Goal: Transaction & Acquisition: Purchase product/service

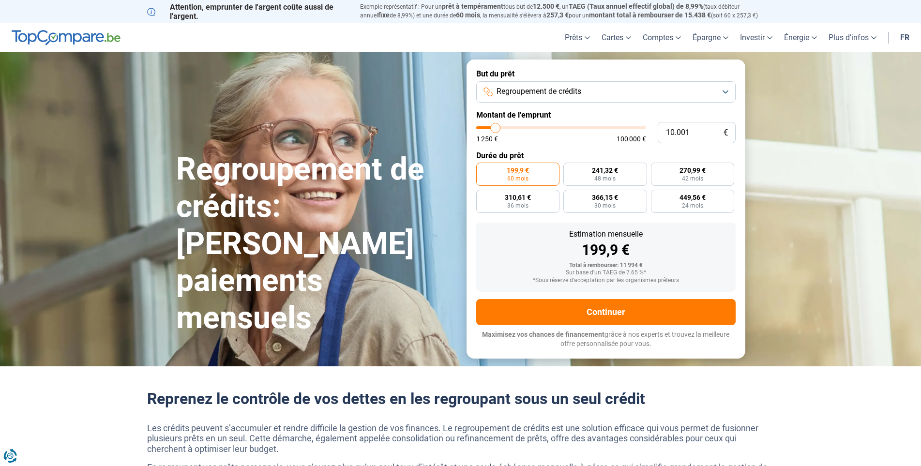
type input "10.250"
type input "10250"
type input "11.000"
type input "11000"
type input "11.750"
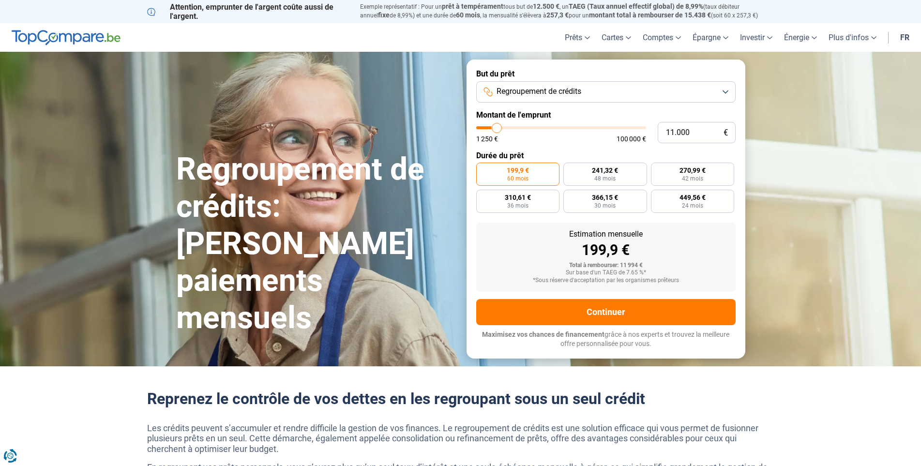
type input "11750"
type input "12.500"
type input "12500"
type input "13.000"
type input "13000"
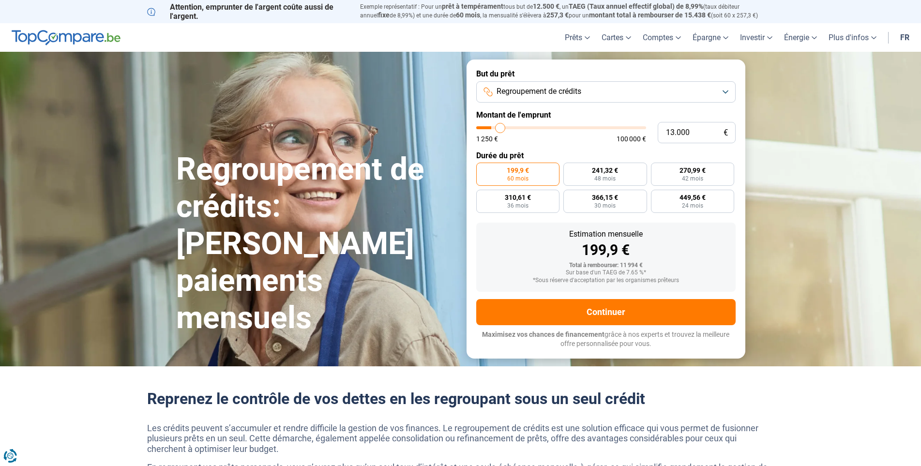
type input "13.500"
type input "13500"
type input "14.000"
type input "14000"
type input "14.500"
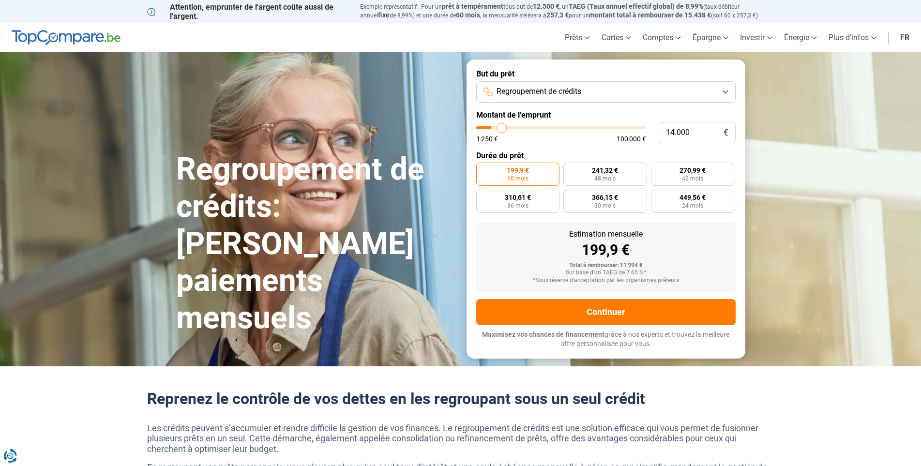
type input "14500"
type input "15.000"
type input "15000"
type input "15.500"
type input "15500"
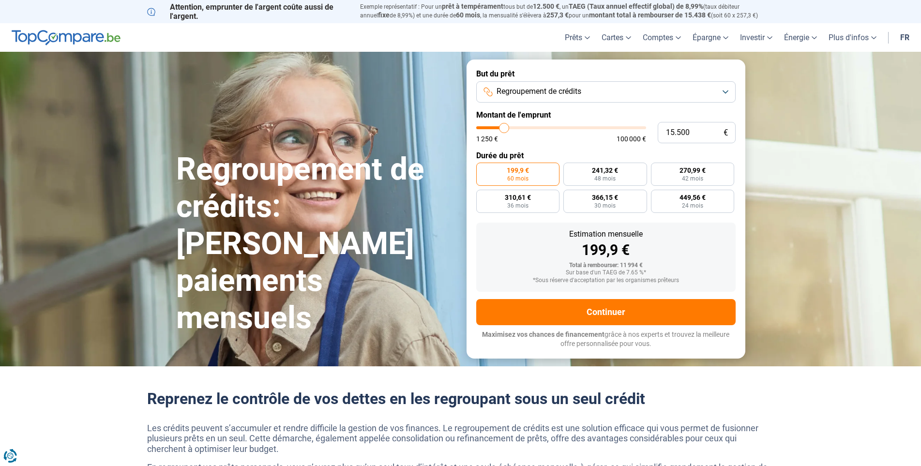
type input "14.750"
type input "14750"
type input "14.500"
type input "14500"
type input "14.000"
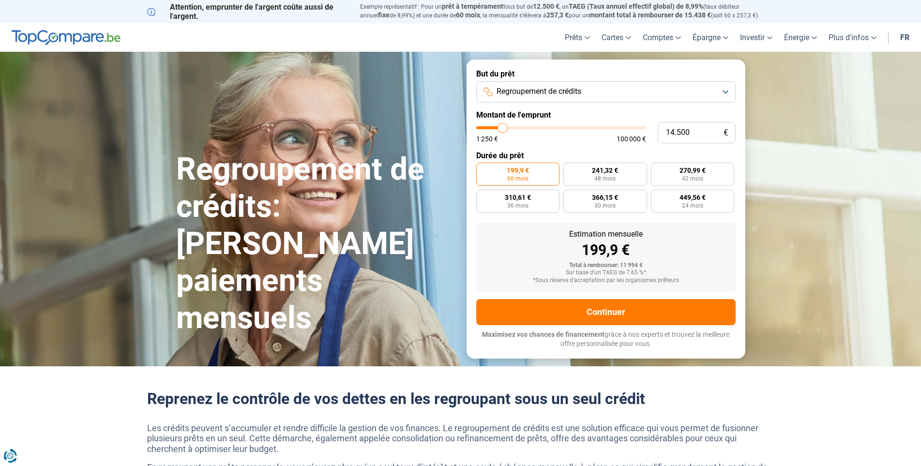
type input "14000"
type input "13.250"
type input "13250"
type input "12.750"
type input "12750"
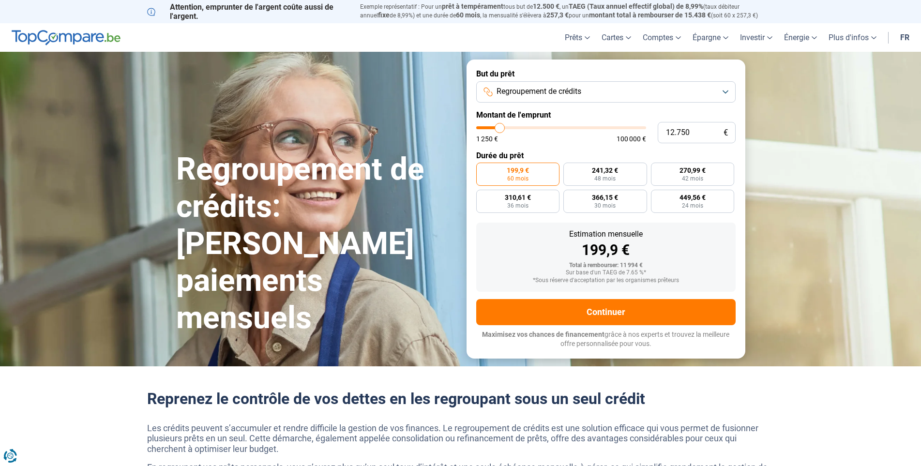
type input "12.500"
type input "12500"
type input "11.750"
type input "11750"
type input "11.500"
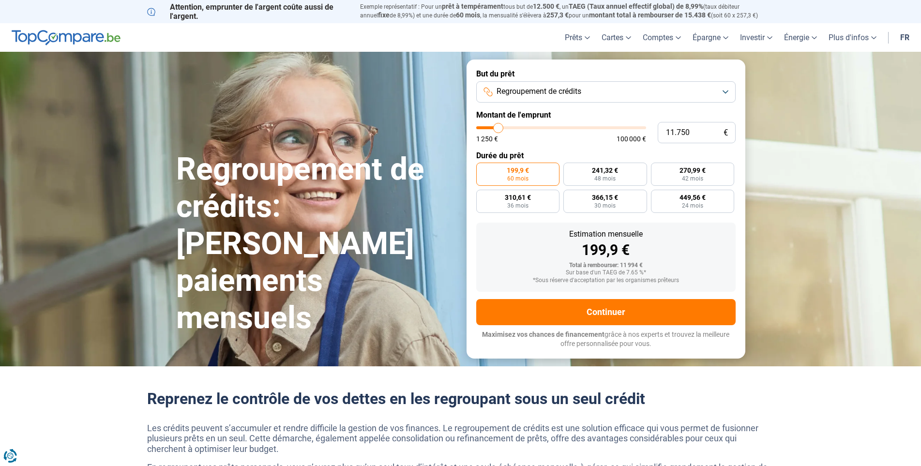
type input "11500"
type input "11.250"
type input "11250"
type input "11.000"
type input "11000"
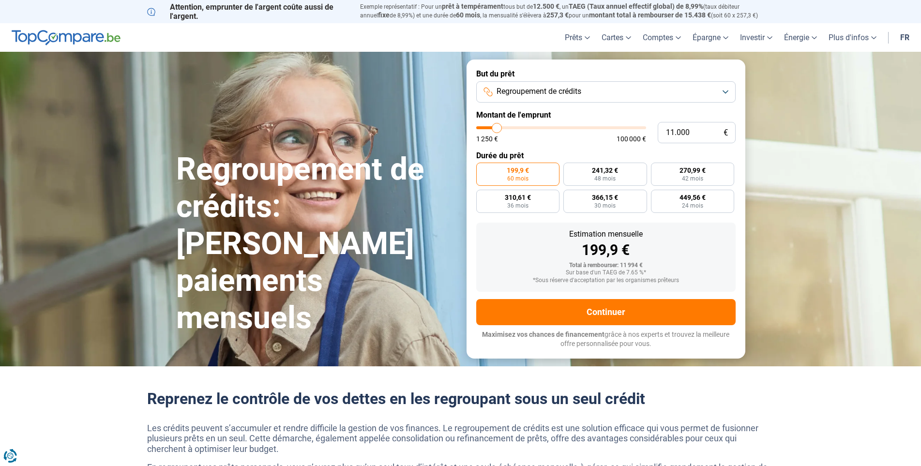
type input "10.500"
type input "10500"
type input "10.250"
type input "10250"
type input "10.000"
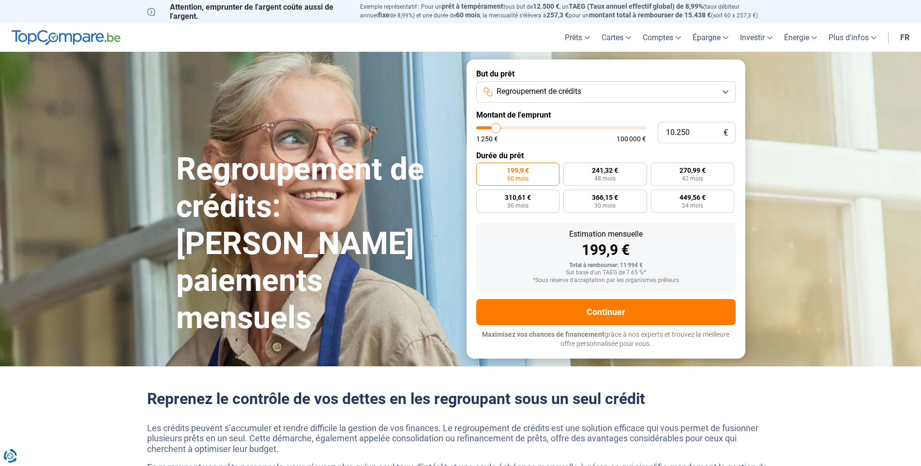
type input "10000"
type input "9.750"
type input "9750"
type input "9.500"
type input "9500"
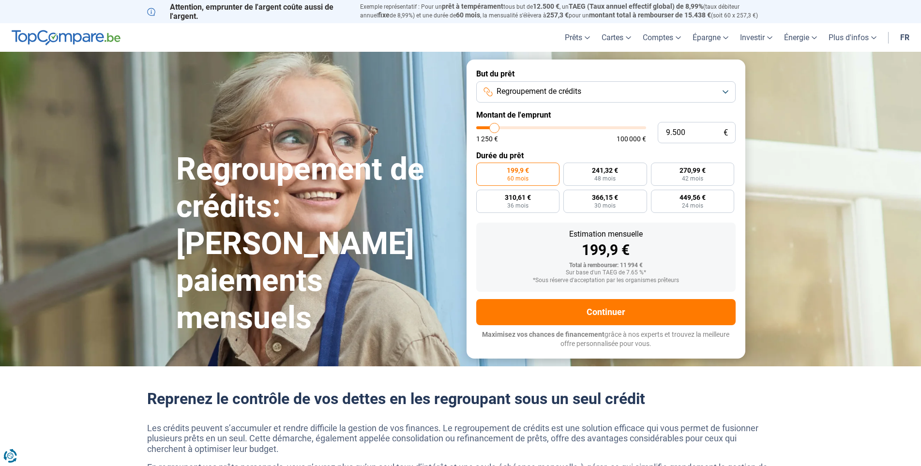
type input "9.000"
type input "9000"
type input "8.250"
type input "8250"
type input "7.500"
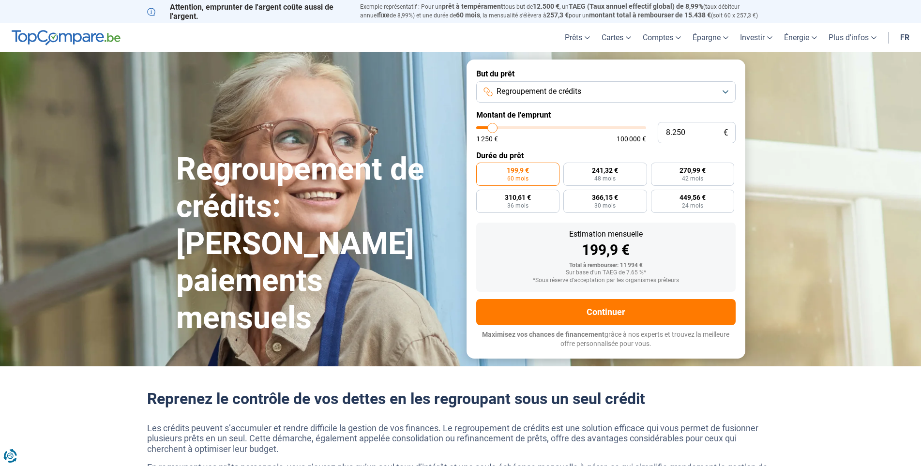
type input "7500"
type input "8.000"
type input "8000"
type input "8.250"
type input "8250"
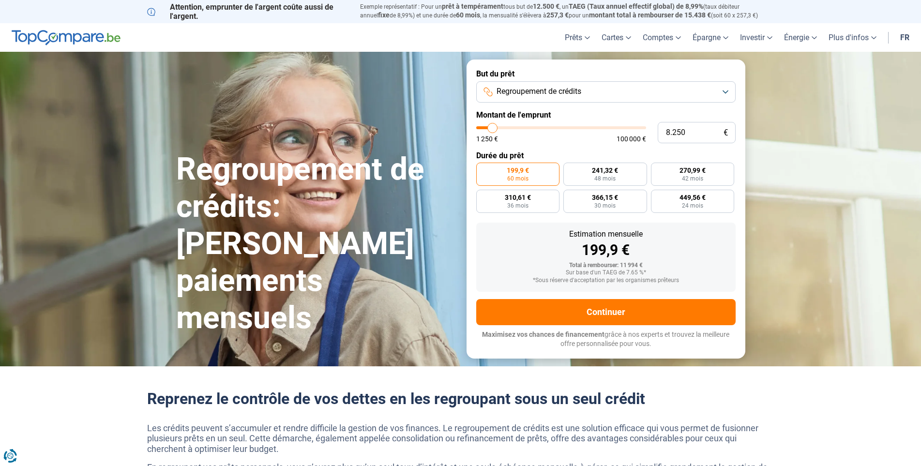
type input "8.750"
type input "8750"
type input "9.000"
type input "9000"
type input "9.500"
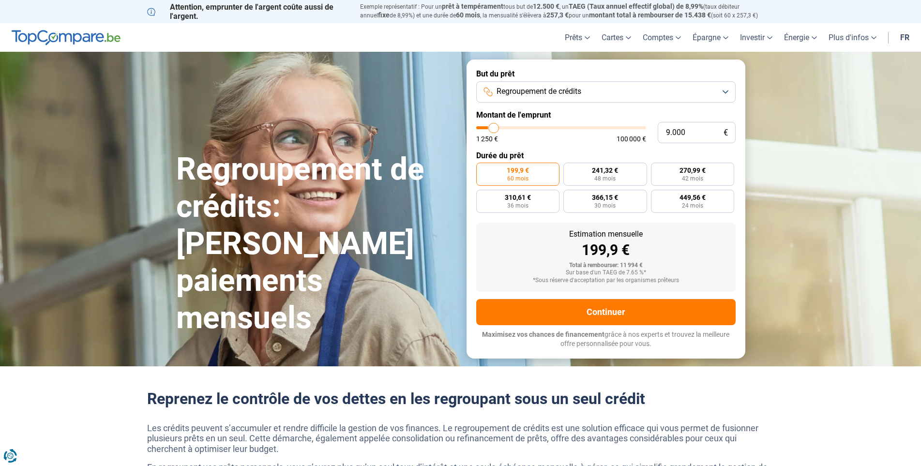
type input "9500"
type input "9.750"
type input "9750"
type input "10.000"
type input "10000"
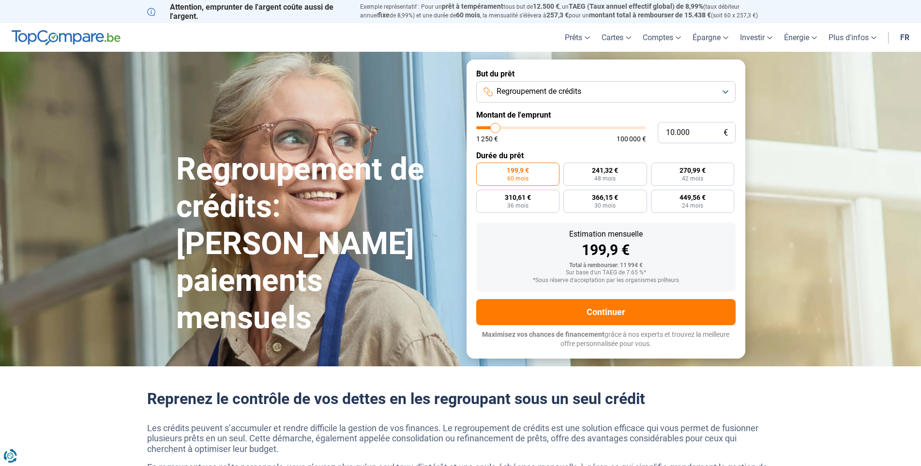
type input "10.250"
type input "10250"
type input "10.500"
type input "10500"
type input "10.000"
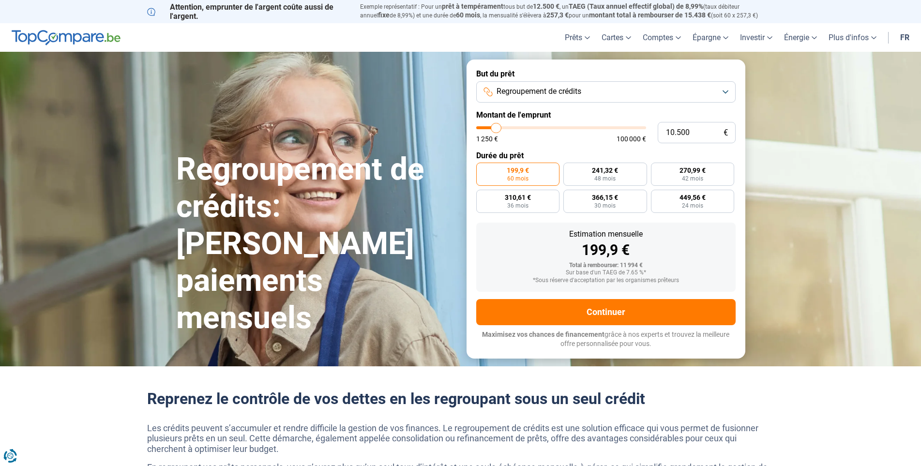
type input "10000"
type input "9.750"
type input "9750"
type input "9.000"
type input "9000"
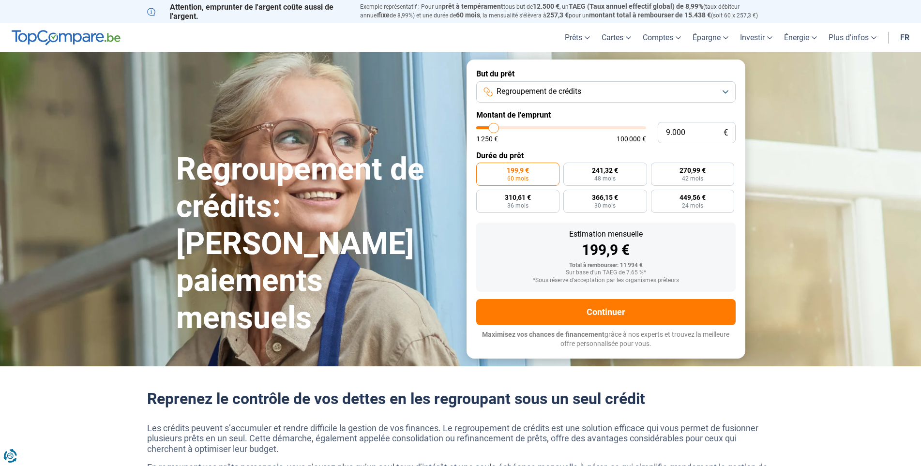
type input "8.750"
type input "8750"
type input "9.500"
type input "9500"
click at [495, 129] on input "range" at bounding box center [561, 127] width 170 height 3
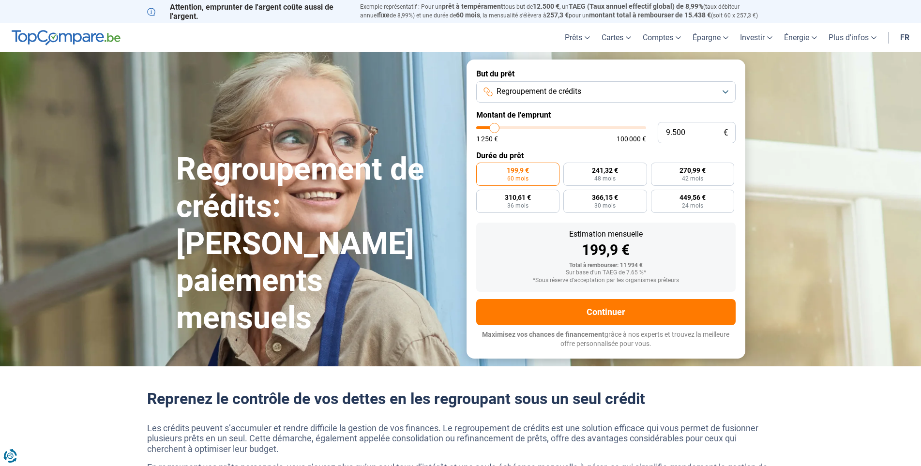
radio input "true"
click at [714, 128] on input "9.500" at bounding box center [697, 132] width 78 height 21
click at [609, 178] on span "48 mois" at bounding box center [605, 179] width 21 height 6
click at [570, 169] on input "241,32 € 48 mois" at bounding box center [567, 166] width 6 height 6
radio input "true"
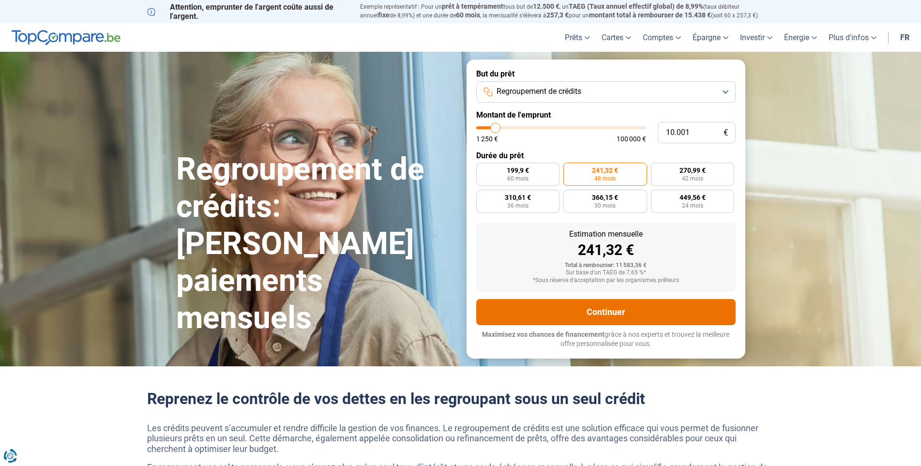
click at [611, 314] on button "Continuer" at bounding box center [606, 312] width 260 height 26
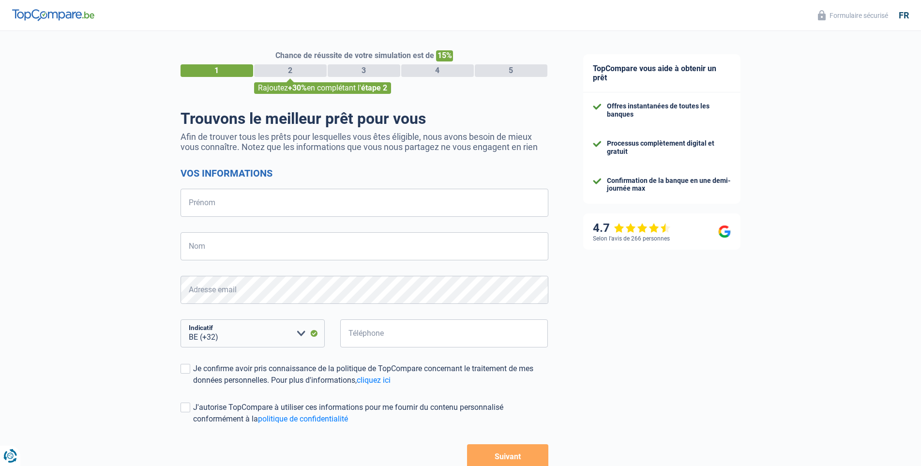
select select "32"
click at [496, 203] on input "Prénom" at bounding box center [365, 203] width 368 height 28
type input "yasmina"
click at [291, 250] on input "Nom" at bounding box center [365, 246] width 368 height 28
type input "[PERSON_NAME]"
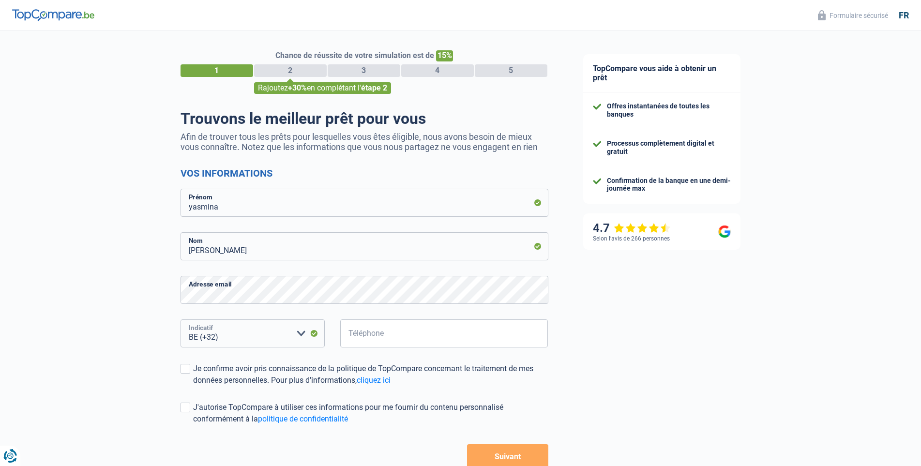
click at [283, 338] on select "BE (+32) LU (+352) Veuillez sélectionner une option" at bounding box center [253, 334] width 144 height 28
click at [181, 321] on select "BE (+32) LU (+352) Veuillez sélectionner une option" at bounding box center [253, 334] width 144 height 28
click at [385, 341] on input "Téléphone" at bounding box center [444, 334] width 208 height 28
type input "498978847"
click at [214, 367] on div "Je confirme avoir pris connaissance de la politique de TopCompare concernant le…" at bounding box center [370, 374] width 355 height 23
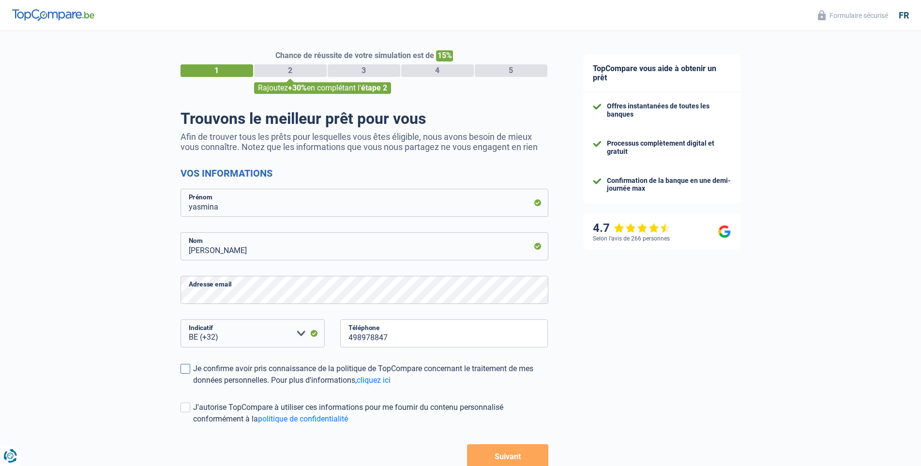
click at [193, 386] on input "Je confirme avoir pris connaissance de la politique de TopCompare concernant le…" at bounding box center [193, 386] width 0 height 0
click at [183, 410] on span at bounding box center [186, 408] width 10 height 10
click at [193, 425] on input "J'autorise TopCompare à utiliser ces informations pour me fournir du contenu pe…" at bounding box center [193, 425] width 0 height 0
click at [511, 452] on button "Suivant" at bounding box center [507, 456] width 81 height 24
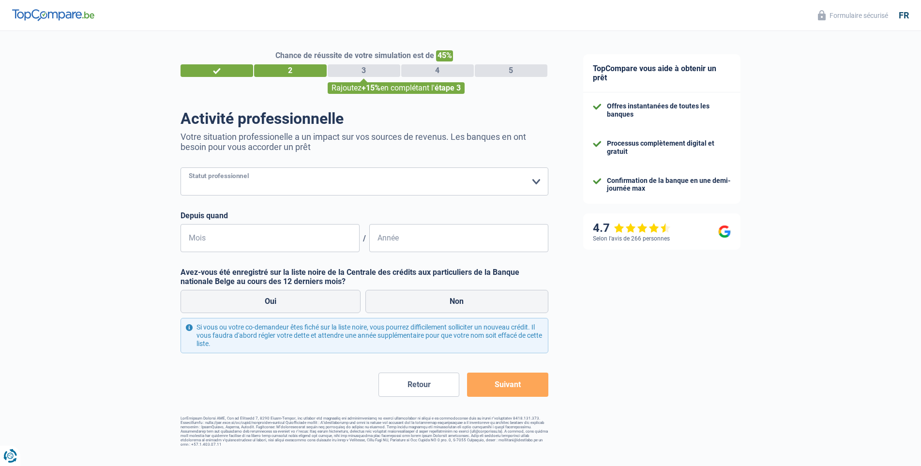
click at [353, 196] on select "Ouvrier Employé privé Employé public Invalide Indépendant Pensionné Chômeur Mut…" at bounding box center [365, 182] width 368 height 28
select select "publicEmployee"
click at [181, 168] on select "Ouvrier Employé privé Employé public Invalide Indépendant Pensionné Chômeur Mut…" at bounding box center [365, 182] width 368 height 28
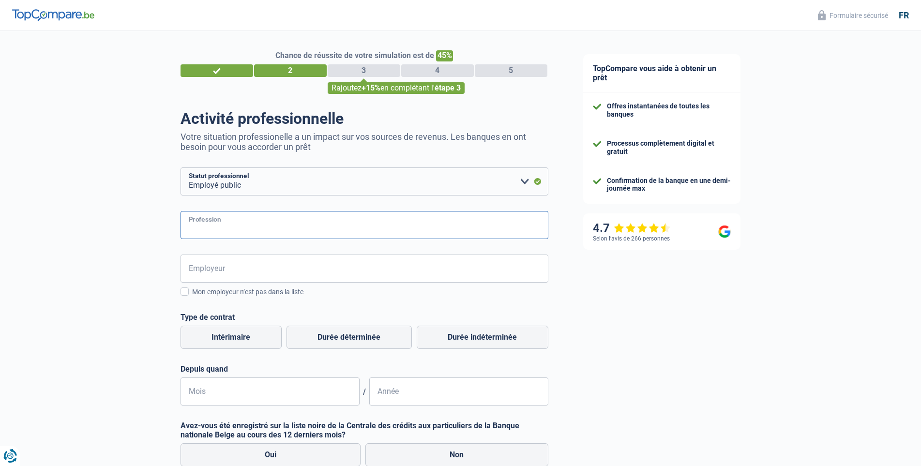
click at [263, 226] on input "Profession" at bounding box center [365, 225] width 368 height 28
type input "agent pénitentiaire"
click at [292, 267] on input "Employeur" at bounding box center [365, 269] width 368 height 28
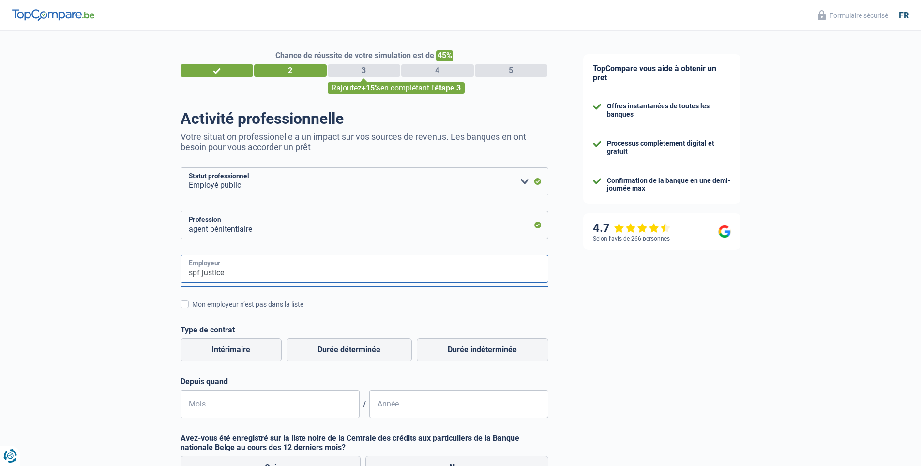
click at [299, 270] on input "spf justice" at bounding box center [365, 269] width 368 height 28
type input "spf justice"
click at [280, 305] on div "Mon employeur n’est pas dans la liste" at bounding box center [370, 305] width 356 height 10
click at [192, 310] on input "Mon employeur n’est pas dans la liste" at bounding box center [192, 310] width 0 height 0
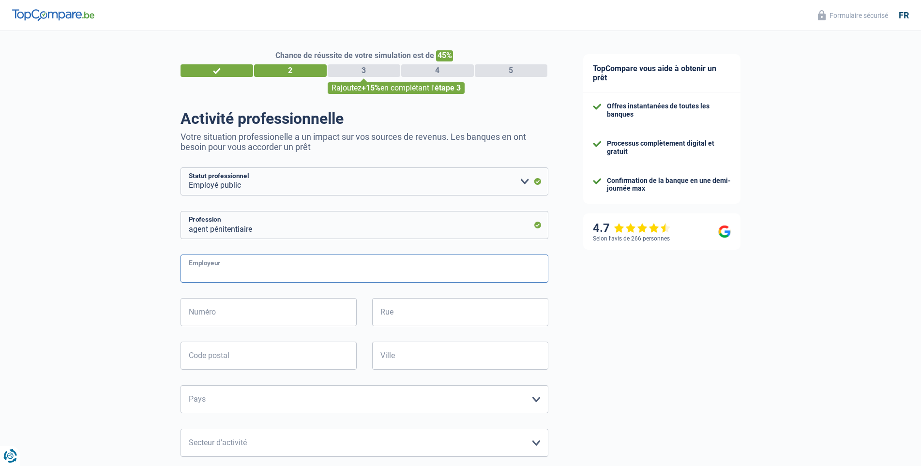
click at [355, 274] on input "Employeur" at bounding box center [365, 269] width 368 height 28
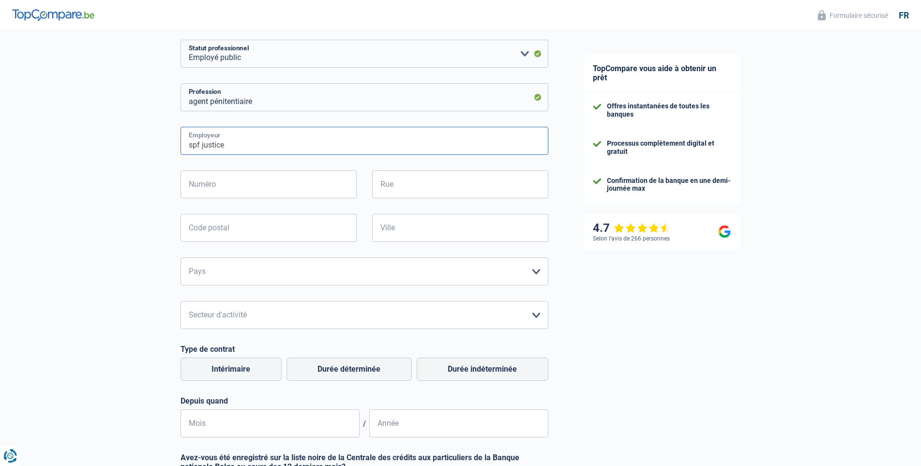
scroll to position [145, 0]
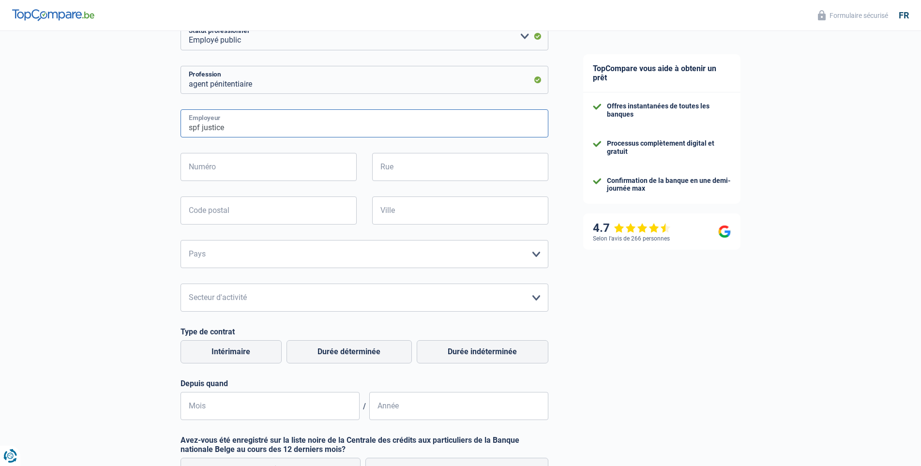
type input "spf justice"
click at [272, 258] on select "Belgique France Allemagne Italie Luxembourg Pays-Bas Espagne Suisse Veuillez sé…" at bounding box center [365, 254] width 368 height 28
select select "BE"
click at [181, 241] on select "Belgique France Allemagne Italie Luxembourg Pays-Bas Espagne Suisse Veuillez sé…" at bounding box center [365, 254] width 368 height 28
click at [253, 216] on input "Code postal" at bounding box center [269, 211] width 176 height 28
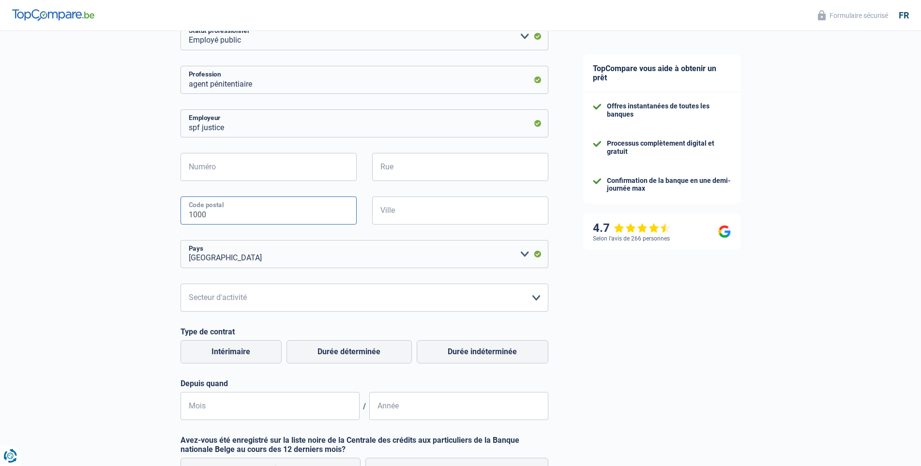
type input "1000"
click at [382, 209] on input "Ville" at bounding box center [460, 211] width 176 height 28
type input "bruxelles"
click at [287, 168] on input "Numéro" at bounding box center [269, 167] width 176 height 28
click at [390, 166] on input "Rue" at bounding box center [460, 167] width 176 height 28
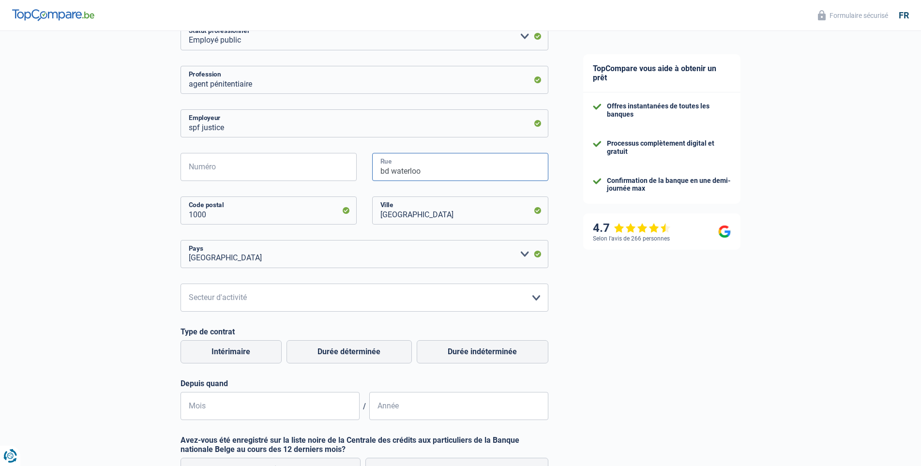
type input "bd waterloo"
click at [245, 300] on select "Agriculture/Pêche Industrie Horeca Courier/Fitness/Taxi Construction Banques/As…" at bounding box center [365, 298] width 368 height 28
select select "stateUniversityEu"
click at [181, 285] on select "Agriculture/Pêche Industrie Horeca Courier/Fitness/Taxi Construction Banques/As…" at bounding box center [365, 298] width 368 height 28
click at [477, 360] on label "Durée indéterminée" at bounding box center [483, 351] width 132 height 23
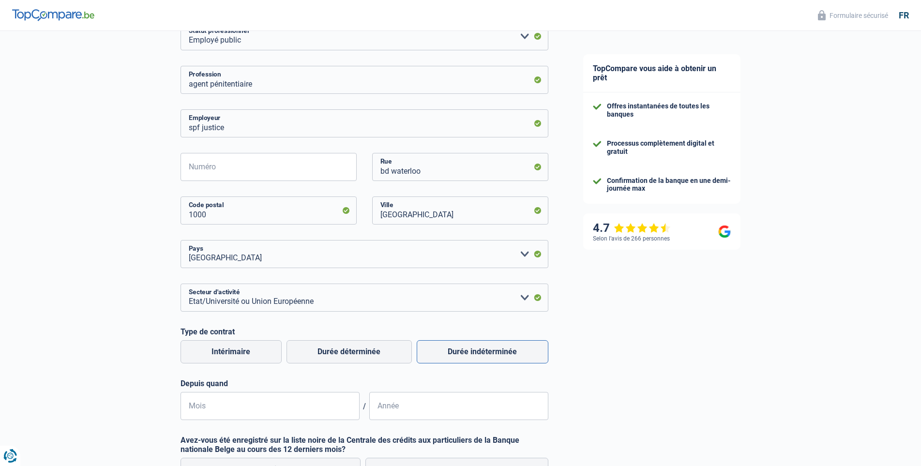
click at [477, 360] on input "Durée indéterminée" at bounding box center [483, 351] width 132 height 23
radio input "true"
click at [290, 414] on input "Mois" at bounding box center [270, 406] width 179 height 28
type input "02"
click at [410, 417] on input "Année" at bounding box center [458, 406] width 179 height 28
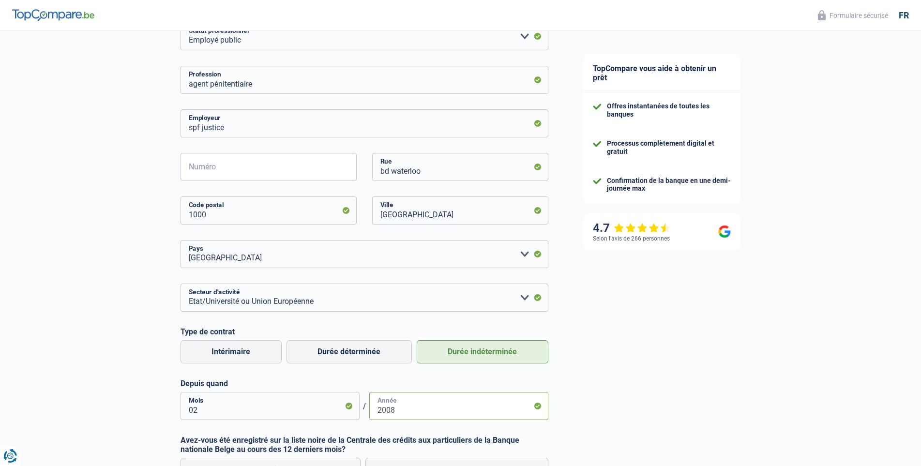
type input "2008"
click at [635, 404] on div "TopCompare vous aide à obtenir un prêt Offres instantanées de toutes les banque…" at bounding box center [744, 254] width 356 height 737
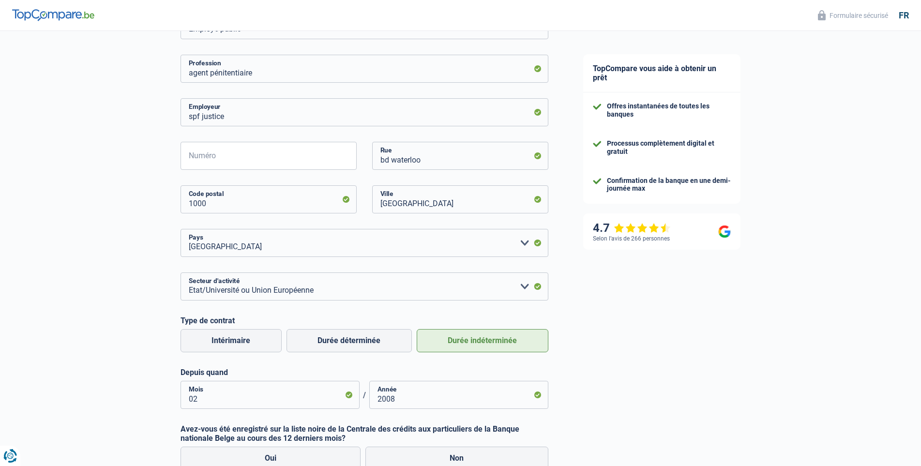
scroll to position [290, 0]
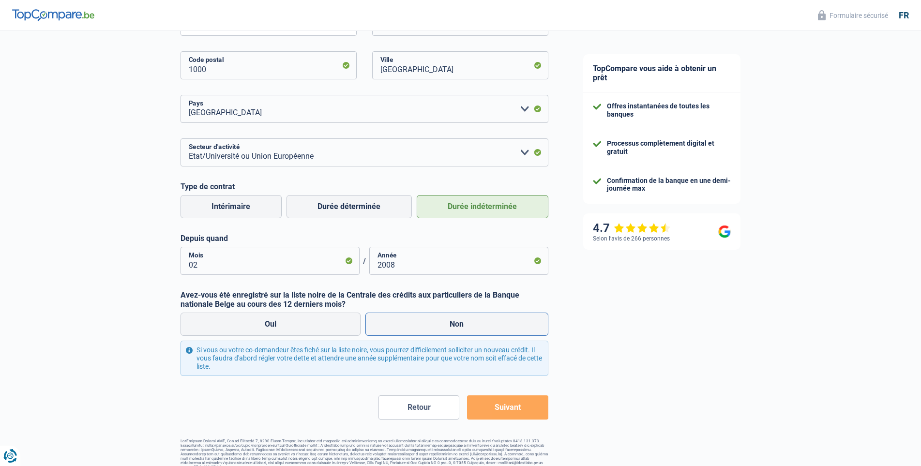
click at [451, 326] on label "Non" at bounding box center [457, 324] width 183 height 23
click at [451, 326] on input "Non" at bounding box center [457, 324] width 183 height 23
radio input "true"
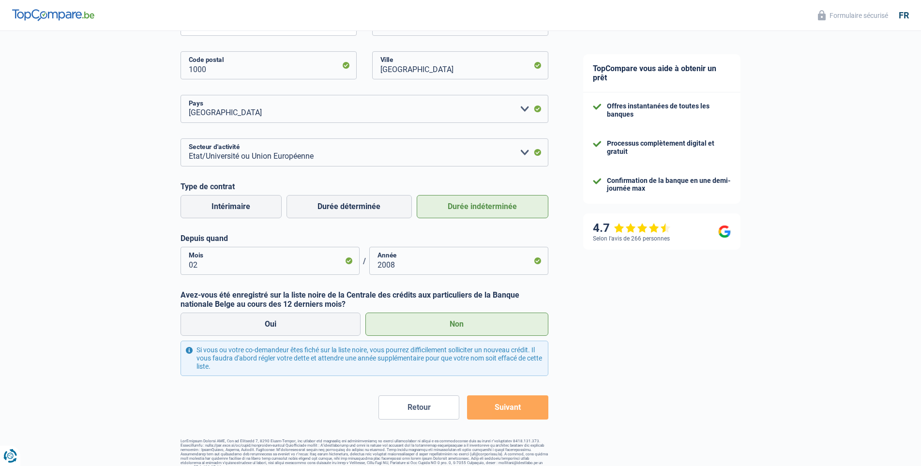
click at [531, 407] on button "Suivant" at bounding box center [507, 408] width 81 height 24
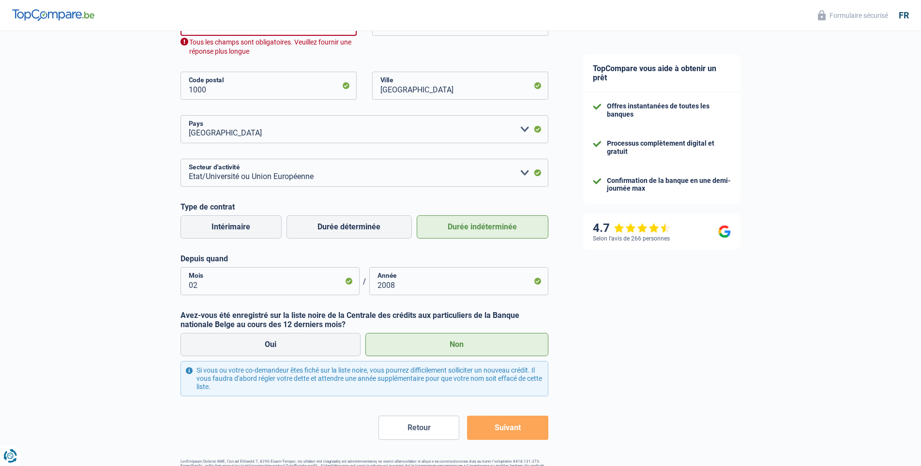
scroll to position [266, 0]
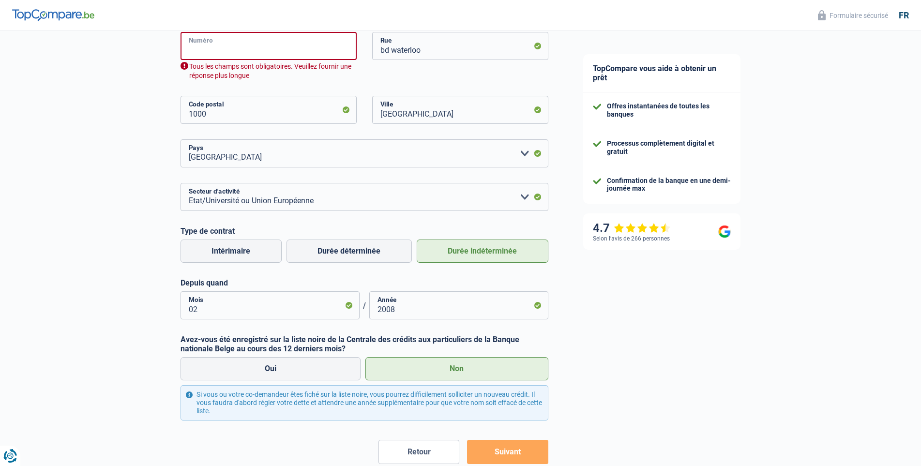
drag, startPoint x: 223, startPoint y: 54, endPoint x: 199, endPoint y: 102, distance: 53.3
click at [219, 66] on div "Numéro Tous les champs sont obligatoires. Veuillez fournir une réponse plus lon…" at bounding box center [269, 56] width 176 height 48
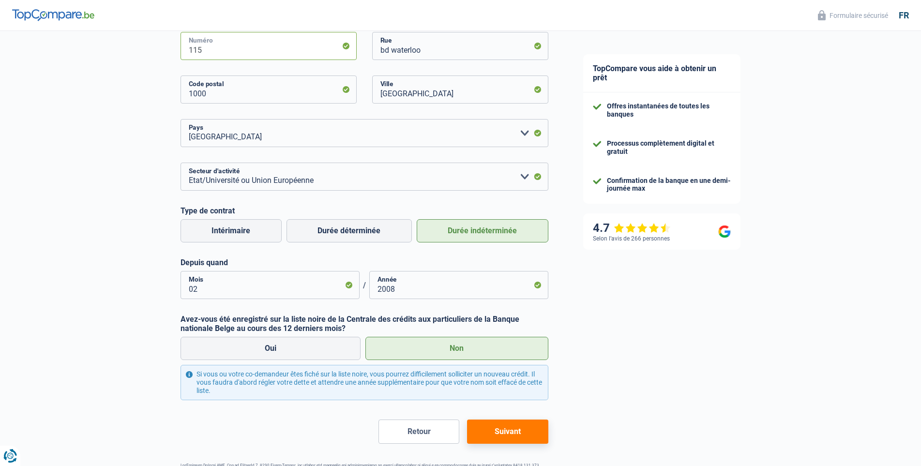
type input "115"
drag, startPoint x: 528, startPoint y: 441, endPoint x: 535, endPoint y: 434, distance: 9.6
click at [528, 441] on button "Suivant" at bounding box center [507, 432] width 81 height 24
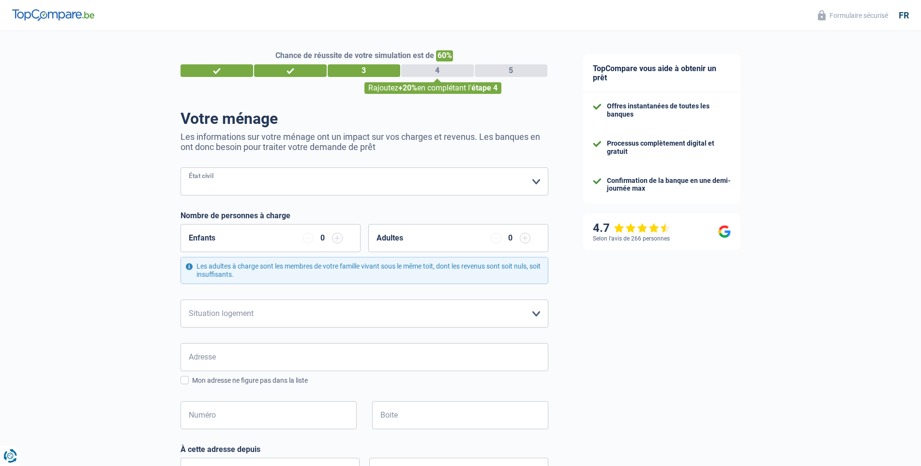
click at [416, 180] on select "Célibataire Marié(e) Cohabitant(e) légal(e) Divorcé(e) Veuf(ve) Séparé (de fait…" at bounding box center [365, 182] width 368 height 28
select select "single"
click at [181, 168] on select "Célibataire Marié(e) Cohabitant(e) légal(e) Divorcé(e) Veuf(ve) Séparé (de fait…" at bounding box center [365, 182] width 368 height 28
click at [278, 242] on div "Enfants 0" at bounding box center [271, 238] width 180 height 28
click at [340, 241] on input "button" at bounding box center [337, 238] width 11 height 11
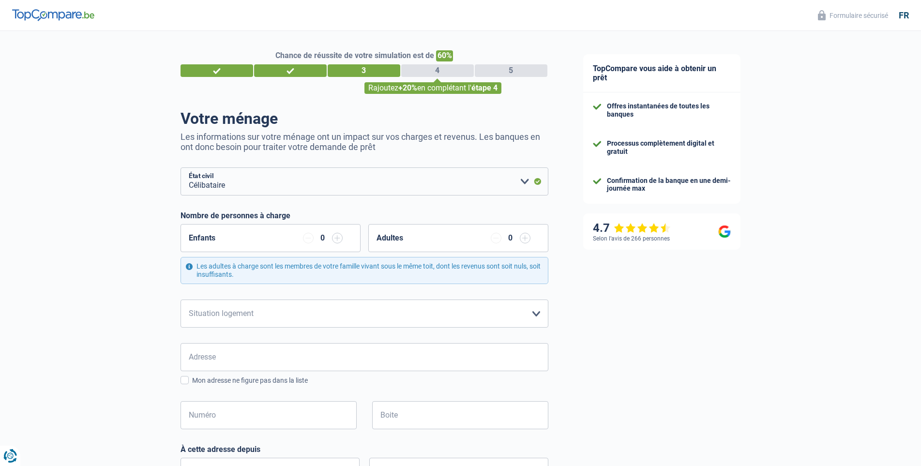
click at [340, 241] on input "button" at bounding box center [337, 238] width 11 height 11
click at [341, 316] on select "Locataire Propriétaire avec prêt hypothécaire Propriétaire sans prêt hypothécai…" at bounding box center [365, 314] width 368 height 28
select select "rents"
click at [181, 300] on select "Locataire Propriétaire avec prêt hypothécaire Propriétaire sans prêt hypothécai…" at bounding box center [365, 314] width 368 height 28
click at [353, 360] on input "Adresse" at bounding box center [365, 357] width 368 height 28
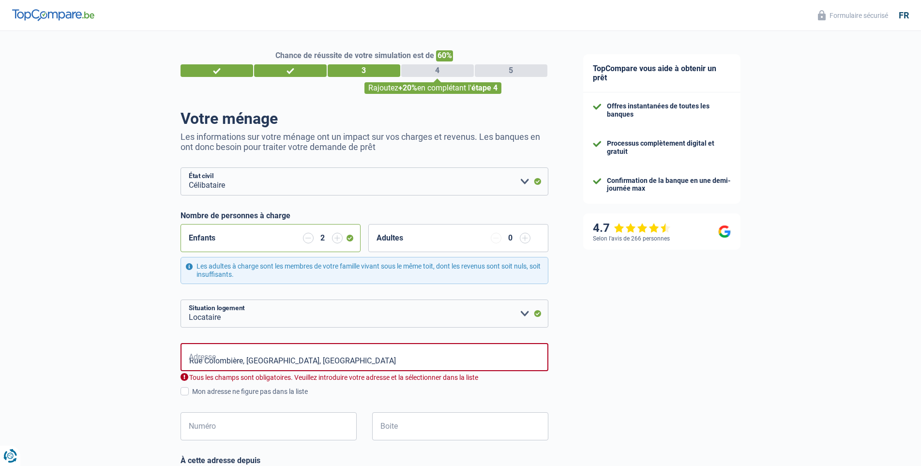
type input "Rue Colombière, 4470, Saint-Georges-sur-Meuse, BE"
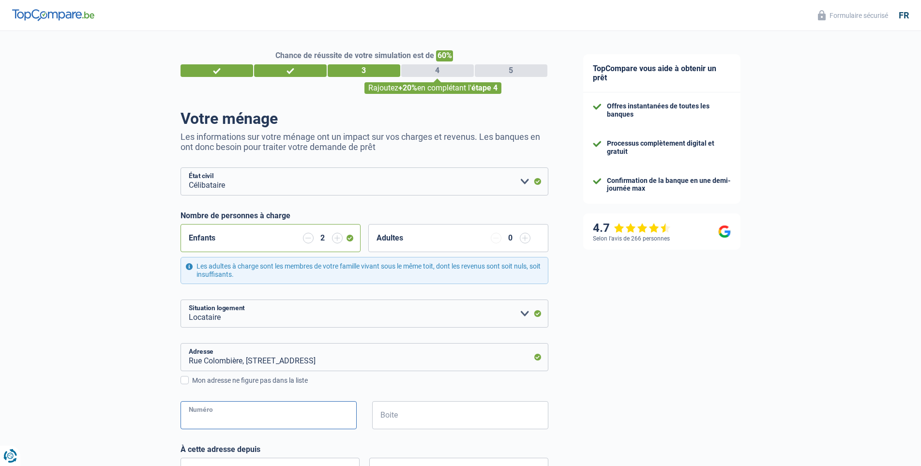
click at [317, 418] on input "Numéro" at bounding box center [269, 415] width 176 height 28
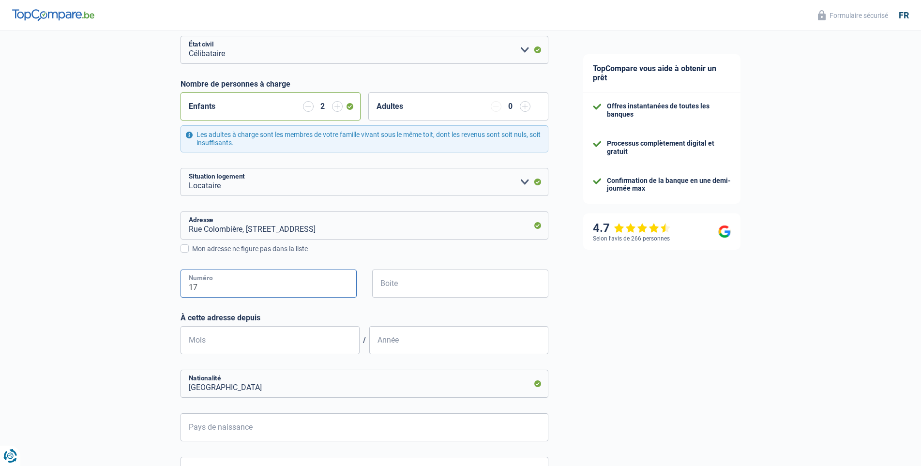
scroll to position [145, 0]
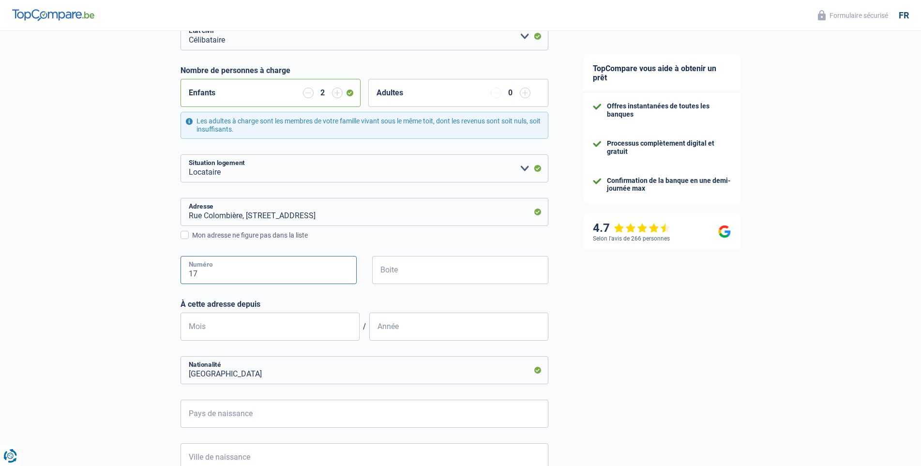
type input "17"
click at [303, 328] on input "Mois" at bounding box center [270, 327] width 179 height 28
type input "06"
type input "2019"
click at [330, 417] on input "Pays de naissance" at bounding box center [365, 414] width 368 height 28
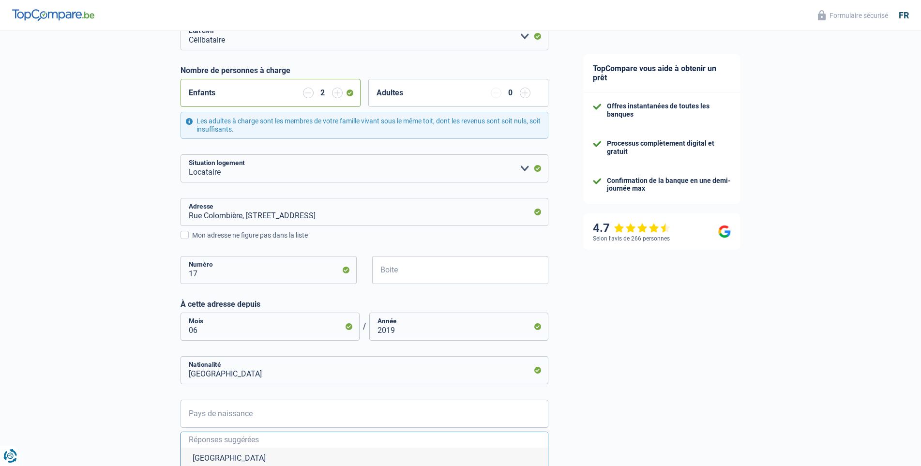
click at [250, 453] on li "Belgique" at bounding box center [364, 458] width 367 height 21
type input "Belgique"
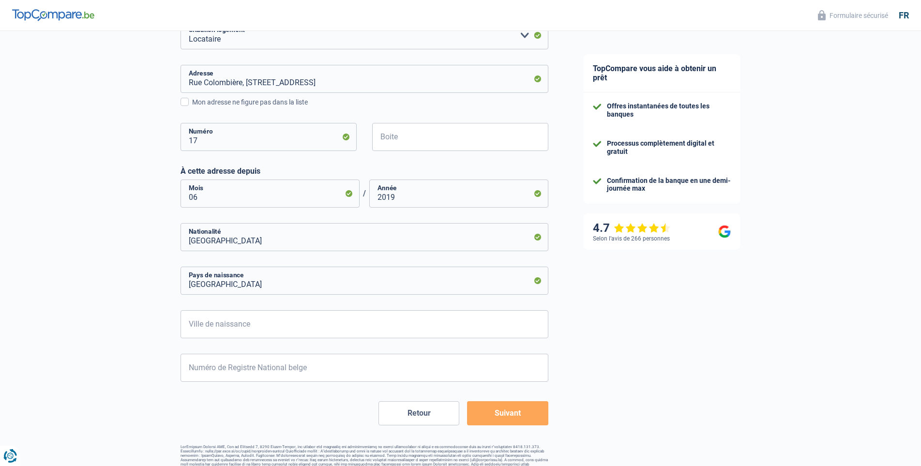
scroll to position [290, 0]
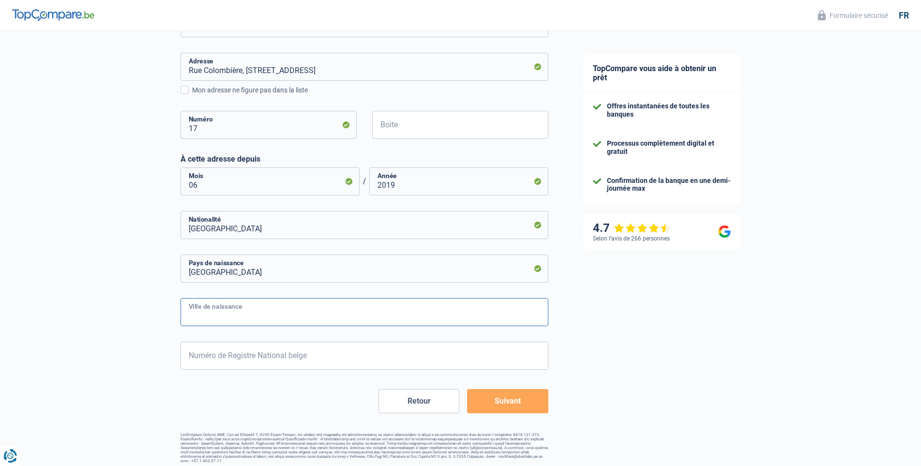
click at [342, 315] on input "Ville de naissance" at bounding box center [365, 312] width 368 height 28
type input "chênée"
click at [320, 363] on input "Numéro de Registre National belge" at bounding box center [365, 356] width 368 height 28
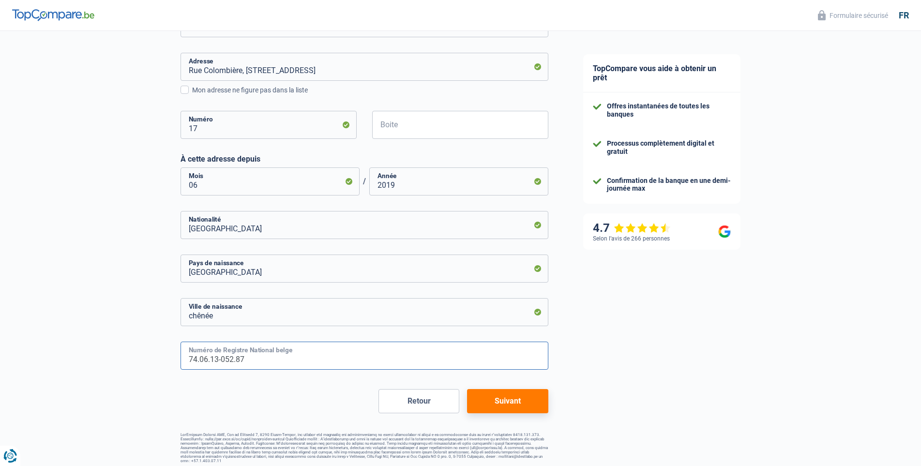
type input "74.06.13-052.87"
click at [502, 405] on button "Suivant" at bounding box center [507, 401] width 81 height 24
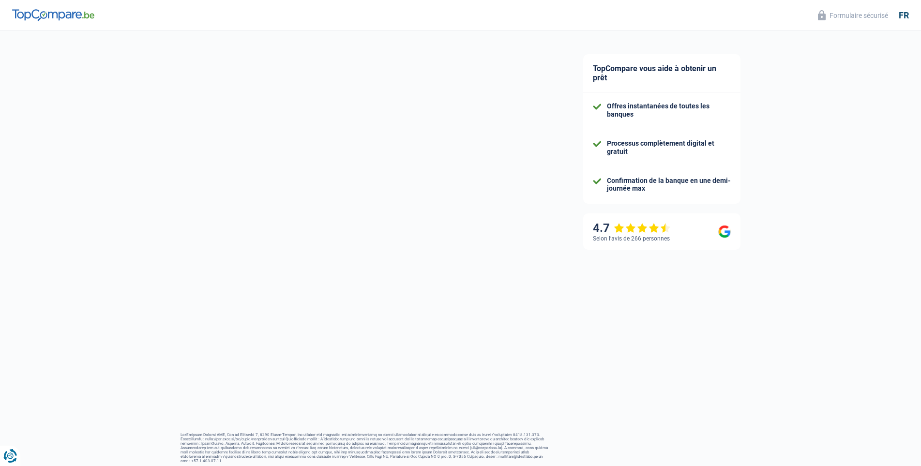
select select "familyAllowances"
select select "netSalary"
select select "mealVouchers"
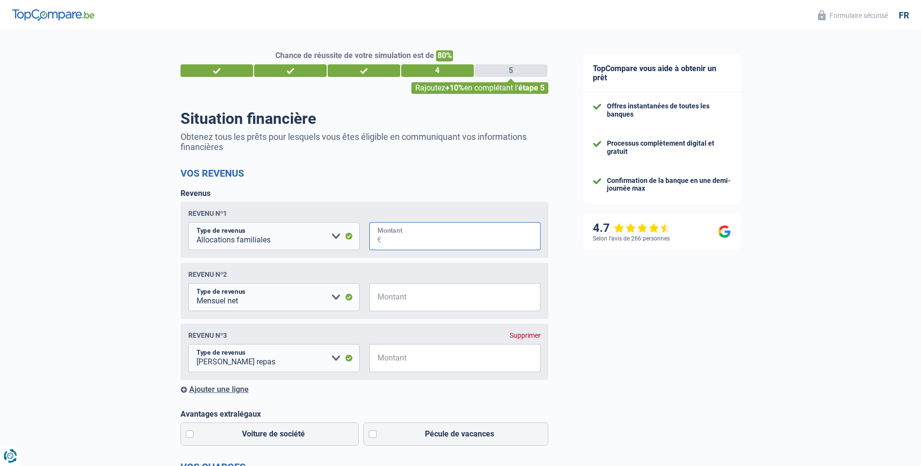
click at [431, 239] on input "Montant" at bounding box center [461, 236] width 159 height 28
type input "430"
click at [421, 299] on input "Montant" at bounding box center [461, 297] width 159 height 28
type input "2.690"
click at [437, 366] on input "Montant" at bounding box center [461, 358] width 159 height 28
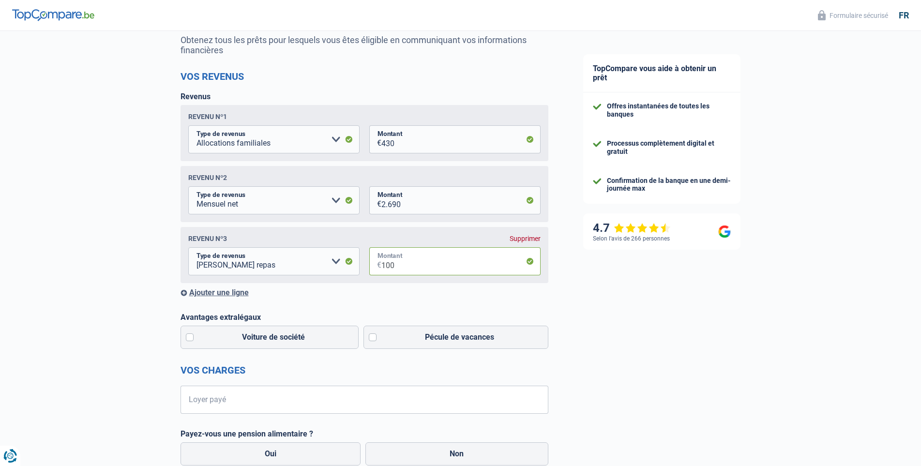
scroll to position [145, 0]
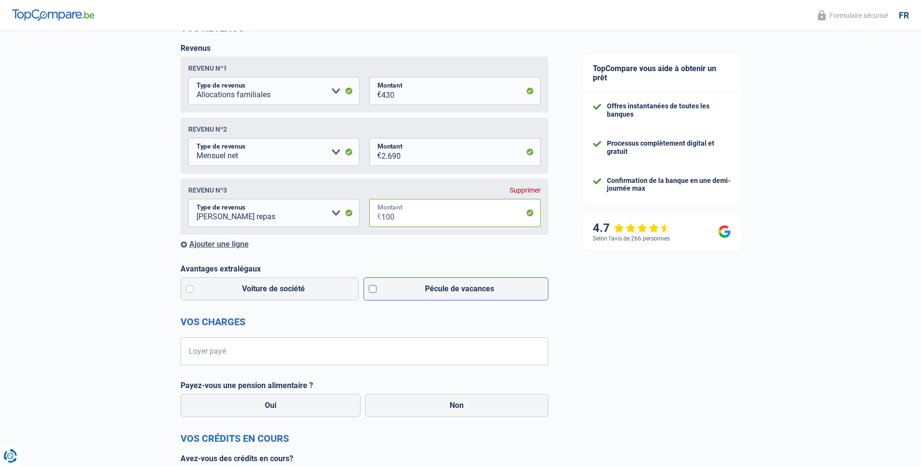
type input "100"
click at [443, 290] on label "Pécule de vacances" at bounding box center [456, 288] width 185 height 23
click at [443, 290] on input "Pécule de vacances" at bounding box center [456, 288] width 185 height 23
checkbox input "true"
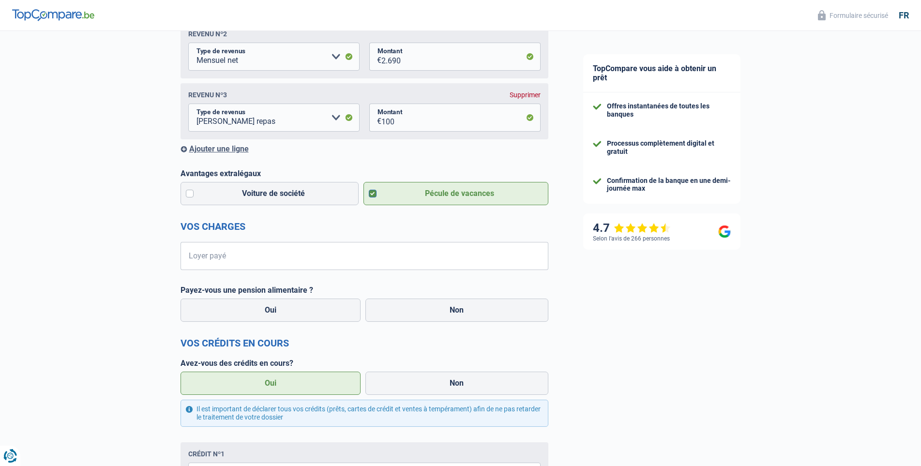
scroll to position [242, 0]
click at [357, 264] on input "Loyer payé" at bounding box center [371, 255] width 356 height 28
type input "840"
click at [426, 317] on label "Non" at bounding box center [457, 308] width 183 height 23
click at [426, 317] on input "Non" at bounding box center [457, 308] width 183 height 23
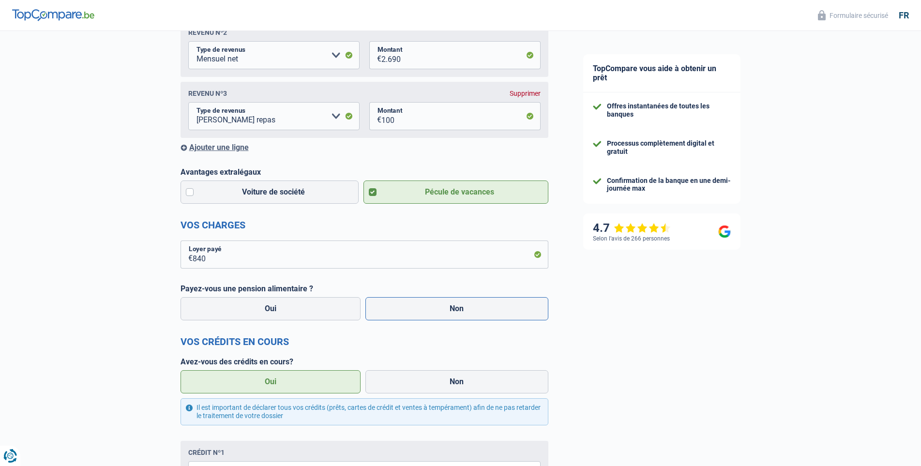
radio input "true"
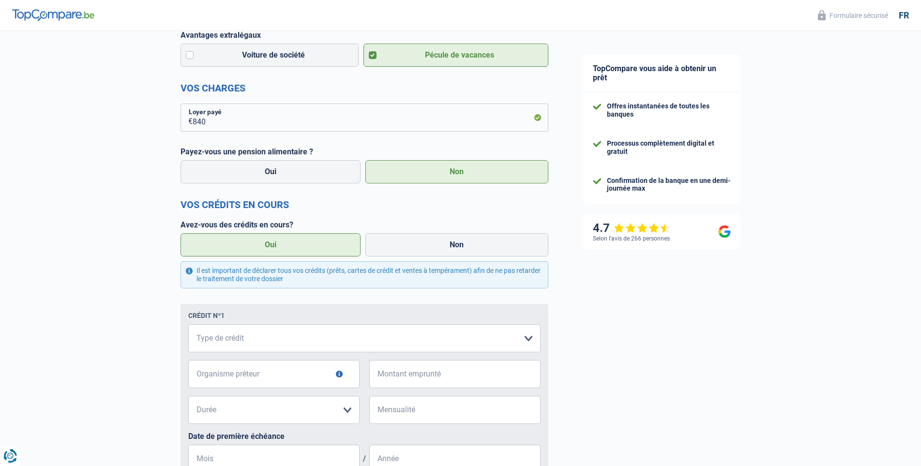
scroll to position [387, 0]
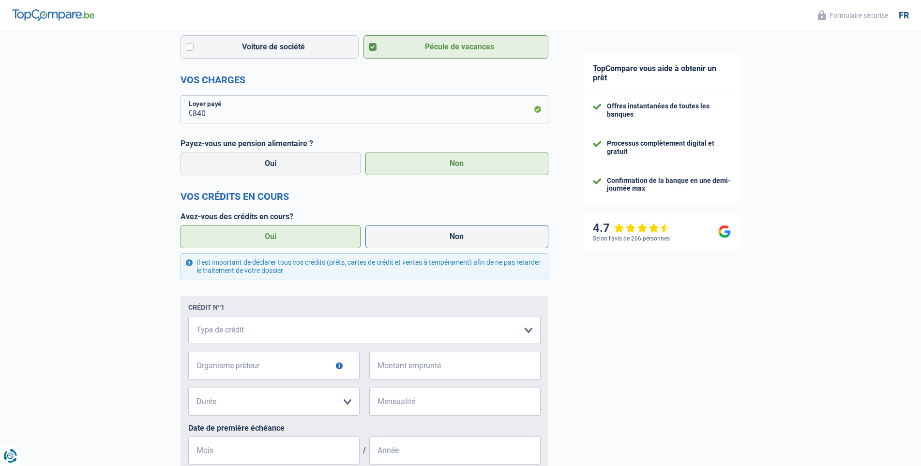
click at [469, 233] on label "Non" at bounding box center [457, 236] width 183 height 23
click at [469, 233] on input "Non" at bounding box center [457, 236] width 183 height 23
radio input "true"
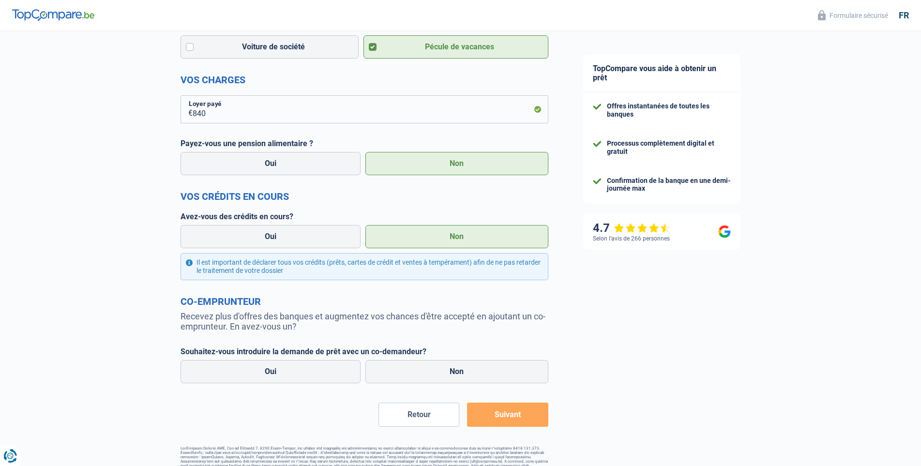
scroll to position [408, 0]
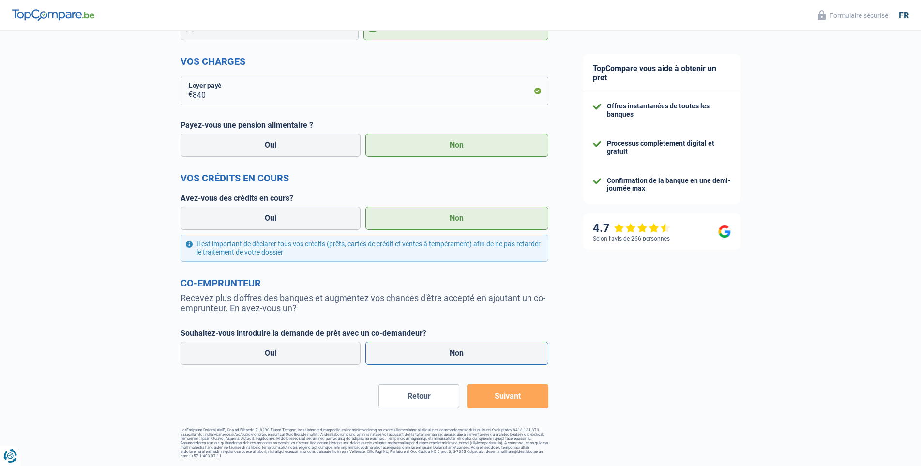
click at [470, 349] on label "Non" at bounding box center [457, 353] width 183 height 23
click at [470, 349] on input "Non" at bounding box center [457, 353] width 183 height 23
radio input "true"
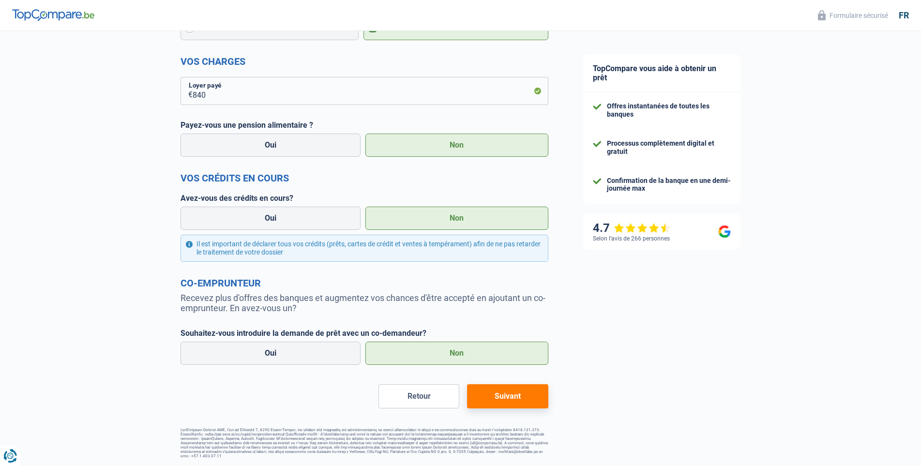
click at [509, 402] on button "Suivant" at bounding box center [507, 396] width 81 height 24
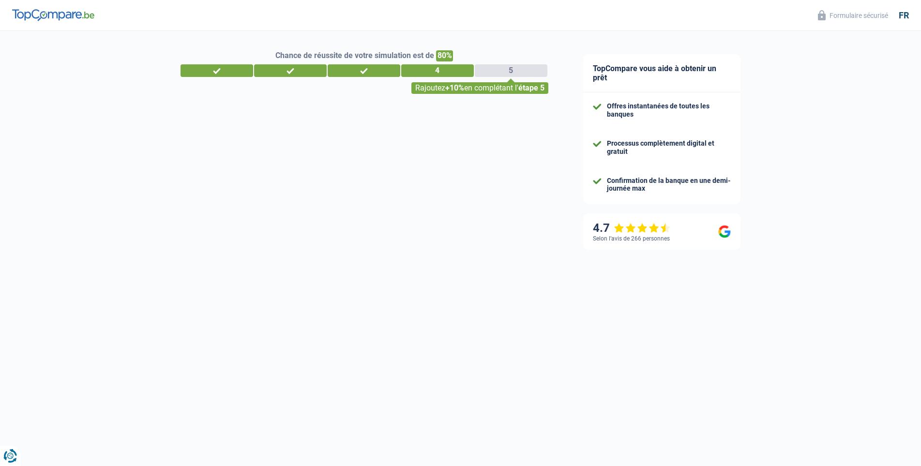
select select "60"
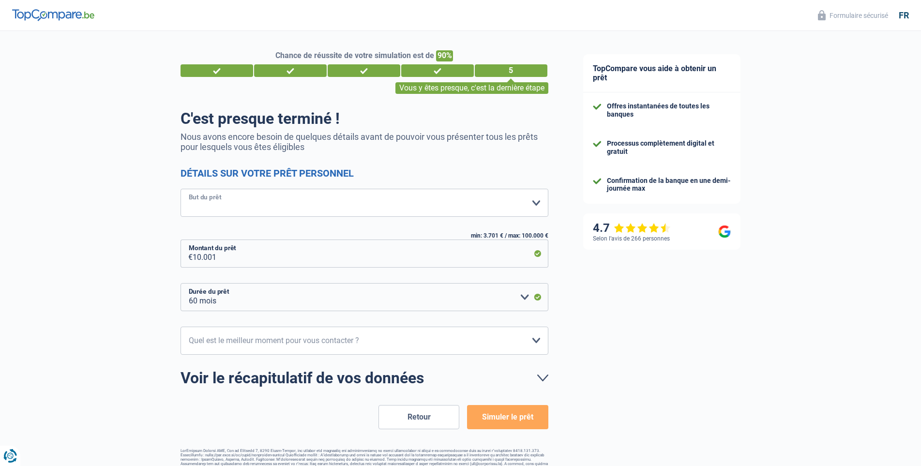
click at [425, 202] on select "Confort maison: meubles, textile, peinture, électroménager, outillage non-profe…" at bounding box center [365, 203] width 368 height 28
select select "medical"
click at [181, 190] on select "Confort maison: meubles, textile, peinture, électroménager, outillage non-profe…" at bounding box center [365, 203] width 368 height 28
click at [519, 301] on select "12 mois 18 mois 24 mois 30 mois 36 mois 42 mois 48 mois 60 mois Veuillez sélect…" at bounding box center [365, 297] width 368 height 28
select select "48"
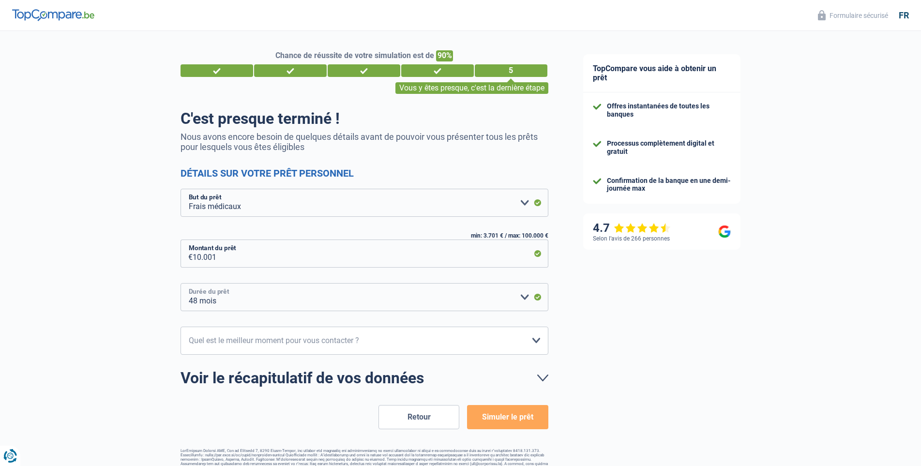
click at [181, 284] on select "12 mois 18 mois 24 mois 30 mois 36 mois 42 mois 48 mois 60 mois Veuillez sélect…" at bounding box center [365, 297] width 368 height 28
click at [378, 344] on select "10h-12h 12h-14h 14h-16h 16h-18h Veuillez sélectionner une option" at bounding box center [365, 341] width 368 height 28
select select "16-18"
click at [181, 327] on select "10h-12h 12h-14h 14h-16h 16h-18h Veuillez sélectionner une option" at bounding box center [365, 341] width 368 height 28
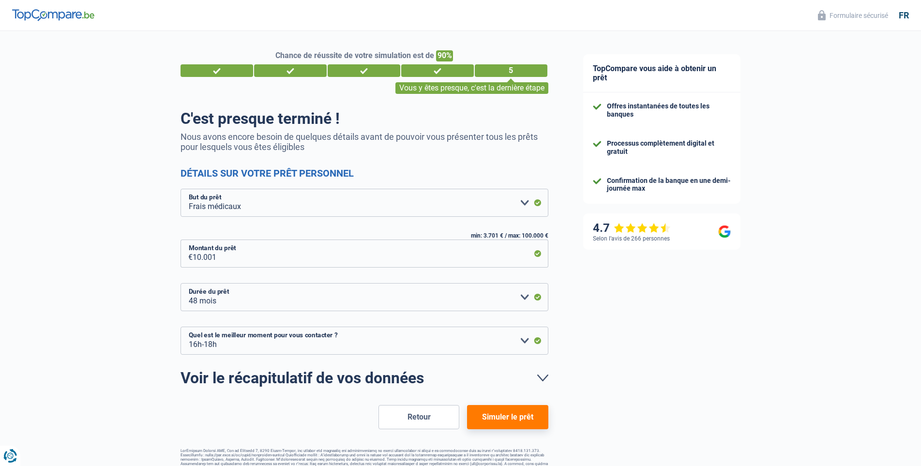
click at [503, 419] on button "Simuler le prêt" at bounding box center [507, 417] width 81 height 24
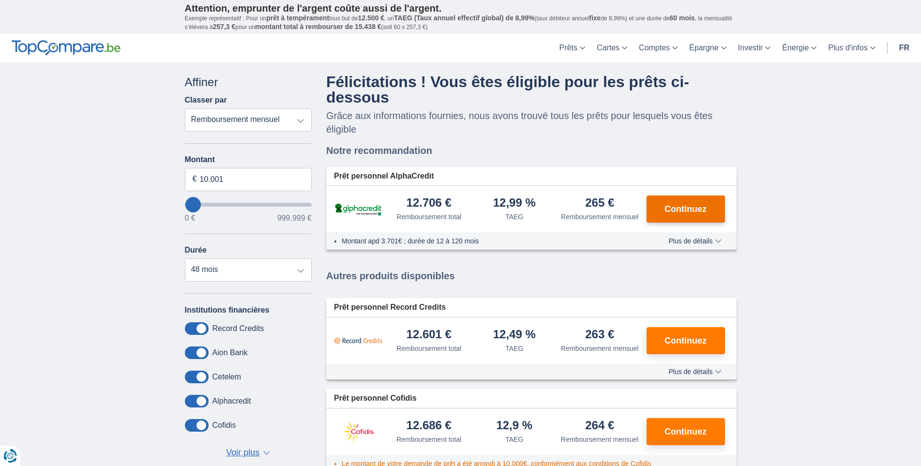
click at [711, 212] on button "Continuez" at bounding box center [686, 209] width 78 height 27
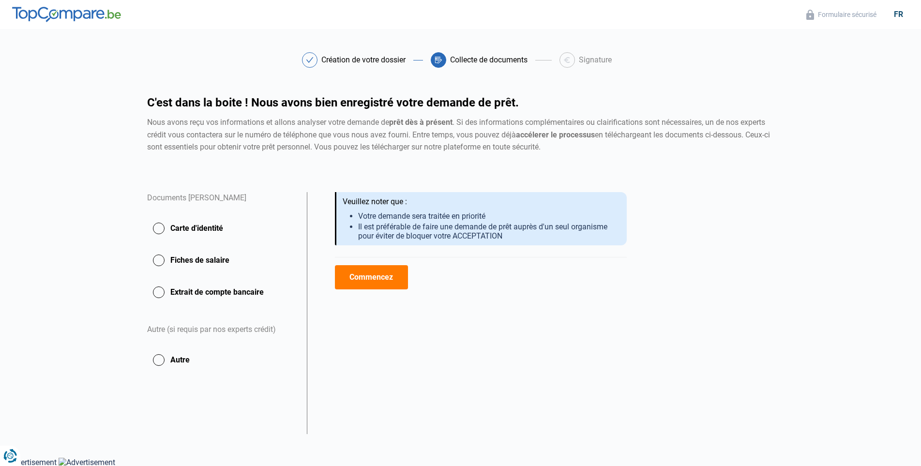
click at [364, 290] on div "Commencez" at bounding box center [481, 277] width 292 height 40
click at [383, 277] on button "Commencez" at bounding box center [371, 277] width 73 height 24
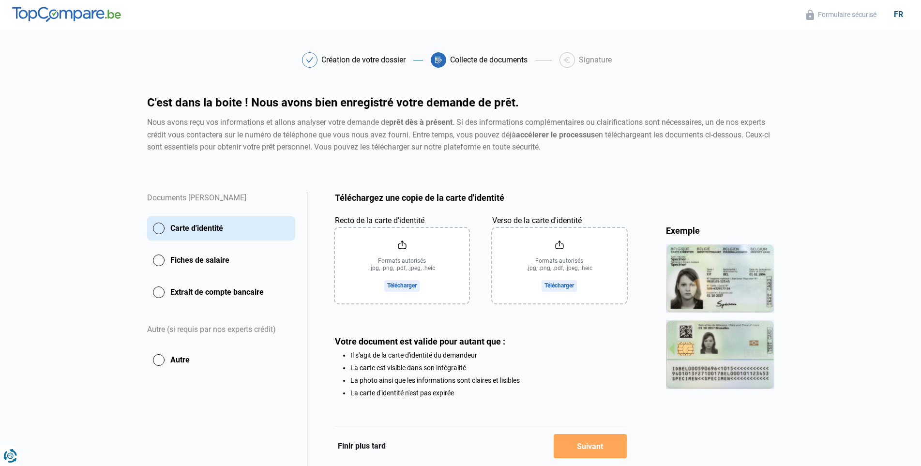
click at [346, 448] on button "Finir plus tard" at bounding box center [362, 446] width 54 height 13
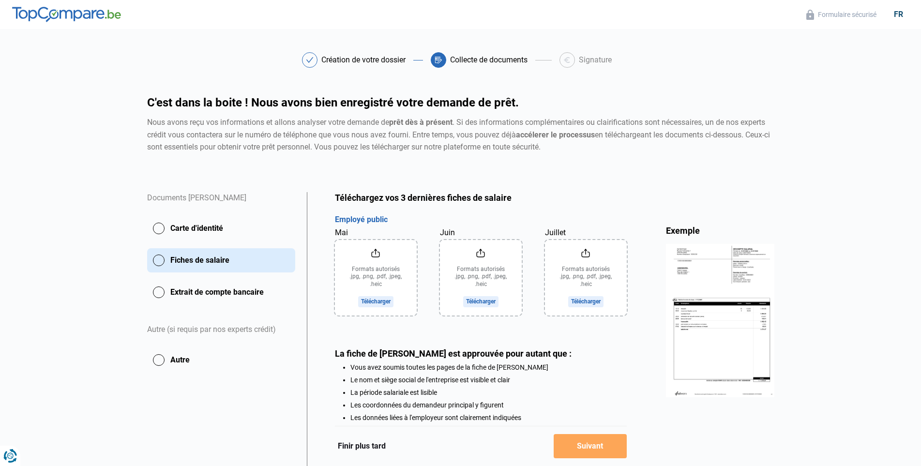
click at [377, 443] on button "Finir plus tard" at bounding box center [362, 446] width 54 height 13
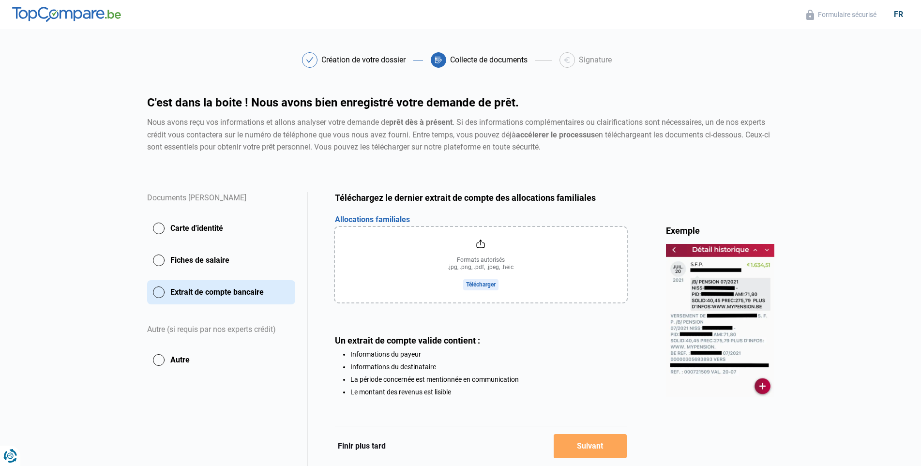
click at [377, 446] on button "Finir plus tard" at bounding box center [362, 446] width 54 height 13
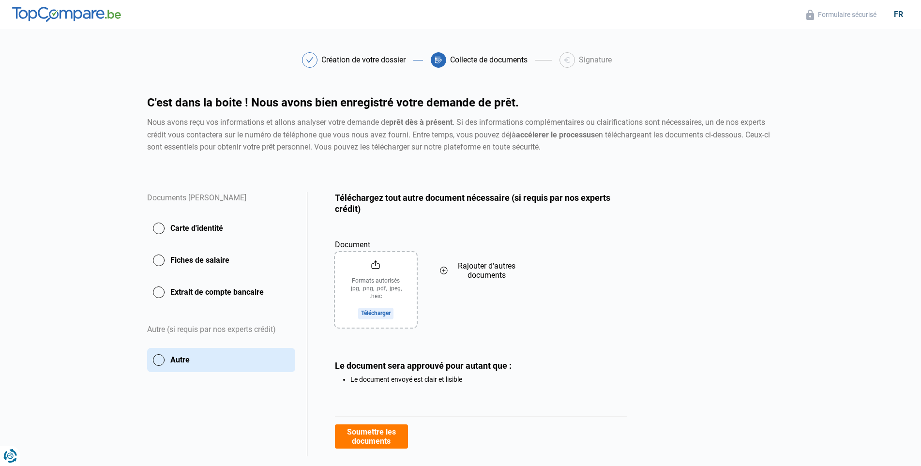
scroll to position [24, 0]
